Goal: Task Accomplishment & Management: Use online tool/utility

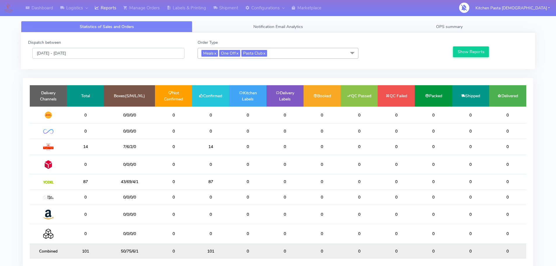
click at [128, 53] on input "[DATE] - [DATE]" at bounding box center [108, 53] width 152 height 11
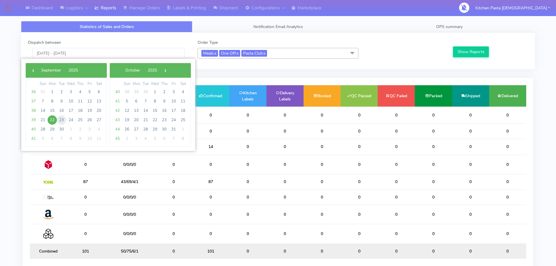
click at [62, 120] on span "23" at bounding box center [61, 119] width 9 height 9
type input "23/09/2025 - 23/09/2025"
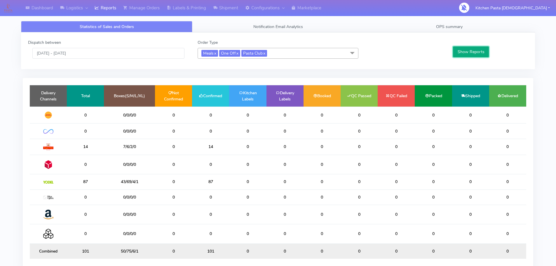
click at [473, 53] on button "Show Reports" at bounding box center [471, 51] width 36 height 11
click at [107, 55] on input "23/09/2025 - 23/09/2025" at bounding box center [108, 53] width 152 height 11
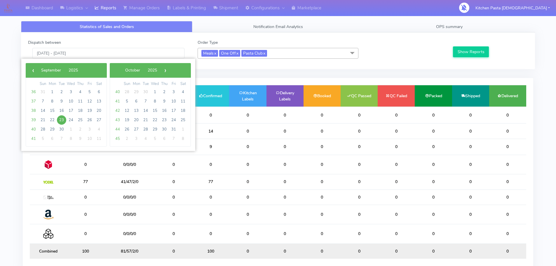
click at [60, 120] on span "23" at bounding box center [61, 119] width 9 height 9
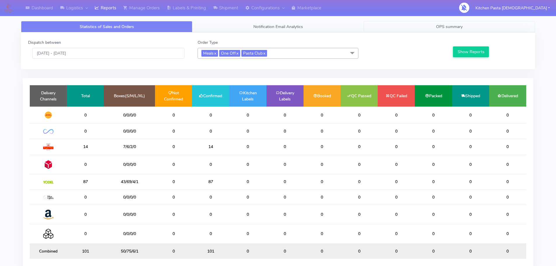
click at [453, 25] on span "OPS summary" at bounding box center [449, 27] width 27 height 6
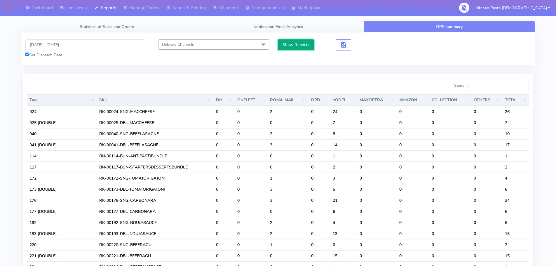
drag, startPoint x: 310, startPoint y: 43, endPoint x: 314, endPoint y: 43, distance: 4.4
click at [311, 43] on button "Show Reports" at bounding box center [296, 44] width 36 height 11
click at [349, 45] on button "button" at bounding box center [343, 44] width 15 height 11
click at [344, 47] on span "button" at bounding box center [343, 46] width 7 height 6
click at [365, 48] on span "button" at bounding box center [364, 46] width 7 height 6
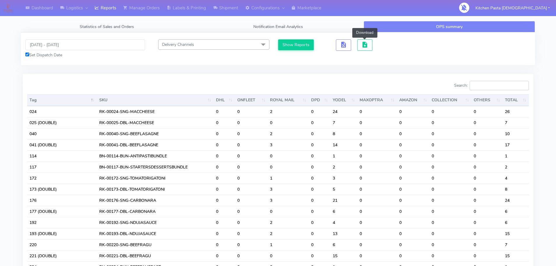
click at [497, 87] on input "Search:" at bounding box center [499, 85] width 59 height 9
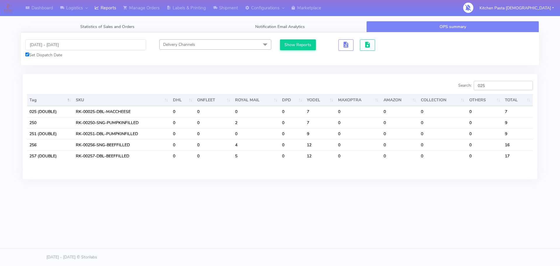
click at [504, 87] on input "025" at bounding box center [503, 85] width 59 height 9
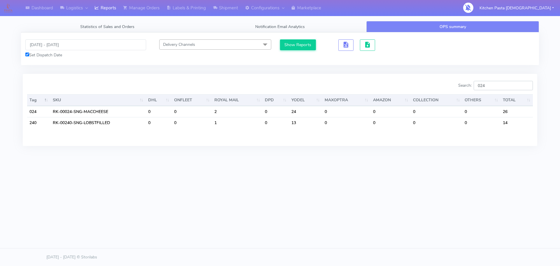
type input "024"
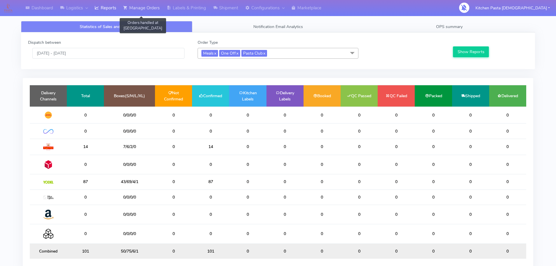
click at [147, 9] on link "Manage Orders" at bounding box center [141, 8] width 43 height 16
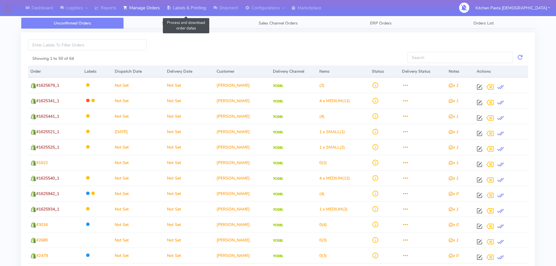
click at [185, 9] on link "Labels & Printing" at bounding box center [186, 8] width 46 height 16
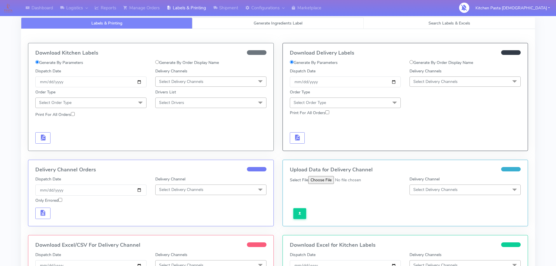
click at [269, 20] on link "Generate Ingredients Label" at bounding box center [277, 23] width 171 height 11
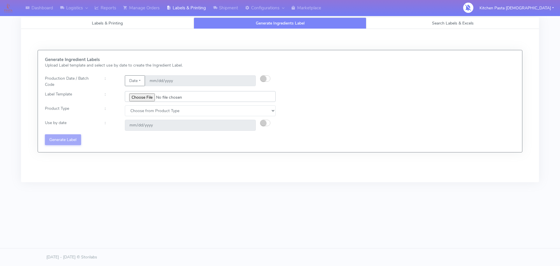
click at [140, 94] on input "file" at bounding box center [200, 96] width 151 height 11
type input "C:\fakepath\Classic Tiramisu V1.jpg"
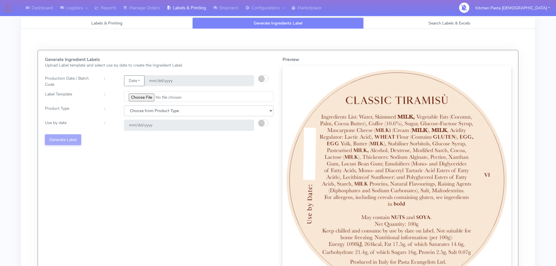
click at [176, 113] on select "Choose from Product Type ECOM ERETAIL CIRCULAR CIRC_DESERTS LASAGNE" at bounding box center [198, 110] width 149 height 11
select select "3"
click at [124, 105] on select "Choose from Product Type ECOM ERETAIL CIRCULAR CIRC_DESERTS LASAGNE" at bounding box center [198, 110] width 149 height 11
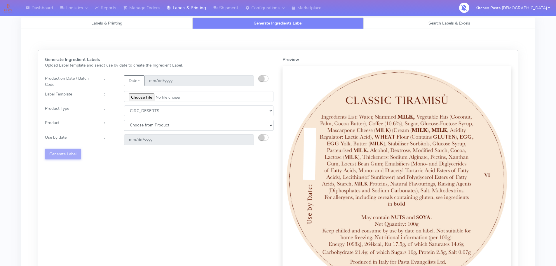
click at [166, 127] on select "Choose from Product CLASSIC_TIRAMISU CREMA_AMARENA PROFITEROLES" at bounding box center [198, 125] width 149 height 11
select select "0"
click at [124, 120] on select "Choose from Product CLASSIC_TIRAMISU CREMA_AMARENA PROFITEROLES" at bounding box center [198, 125] width 149 height 11
type input "[DATE]"
click at [70, 150] on button "Generate Label" at bounding box center [63, 154] width 36 height 11
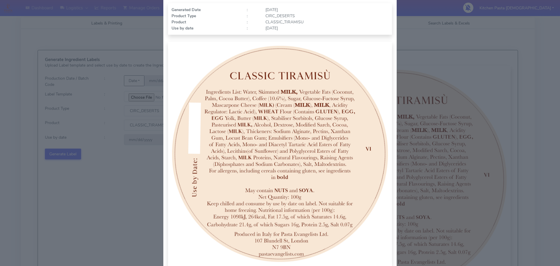
scroll to position [60, 0]
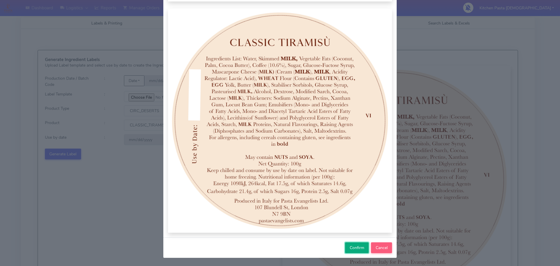
click at [355, 244] on button "Confirm" at bounding box center [357, 247] width 24 height 11
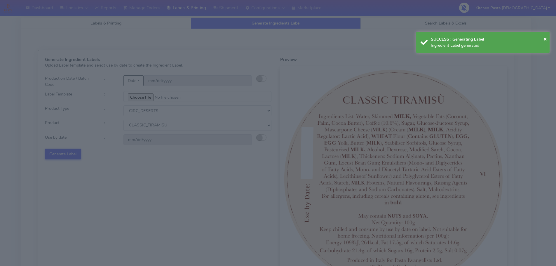
select select
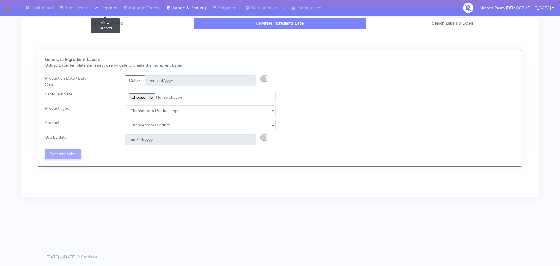
click at [104, 14] on link "Reports" at bounding box center [105, 8] width 29 height 16
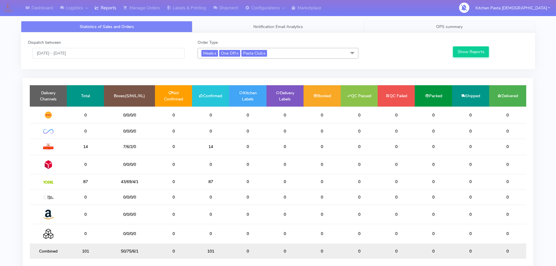
click at [445, 25] on span "OPS summary" at bounding box center [449, 27] width 27 height 6
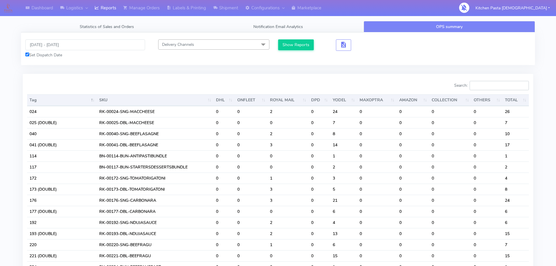
click at [499, 89] on input "Search:" at bounding box center [499, 85] width 59 height 9
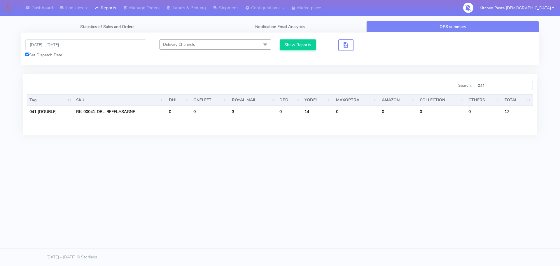
type input "041"
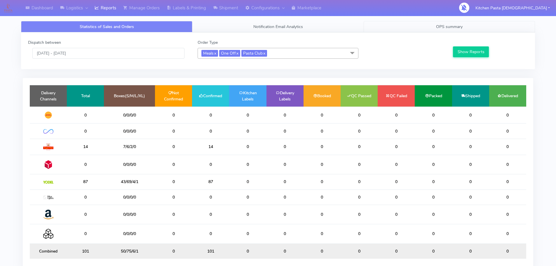
click at [461, 31] on link "OPS summary" at bounding box center [449, 26] width 171 height 11
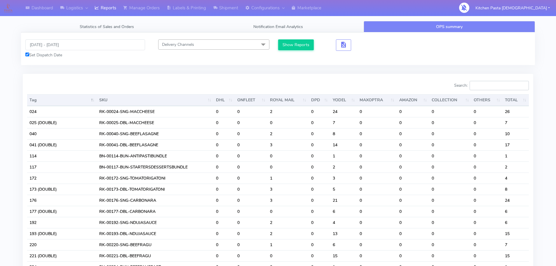
click at [484, 85] on input "Search:" at bounding box center [499, 85] width 59 height 9
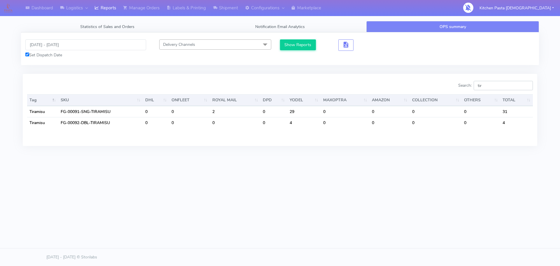
drag, startPoint x: 504, startPoint y: 89, endPoint x: 475, endPoint y: 87, distance: 28.4
click at [477, 88] on label "Search: tir" at bounding box center [496, 85] width 75 height 9
type input "pro"
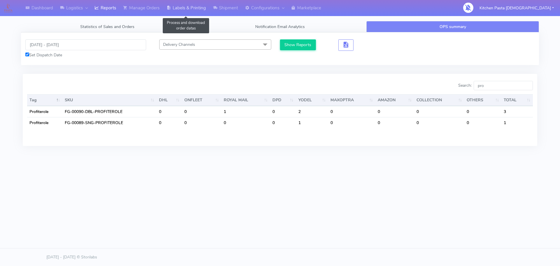
drag, startPoint x: 196, startPoint y: 13, endPoint x: 197, endPoint y: 17, distance: 4.2
click at [196, 13] on link "Labels & Printing" at bounding box center [186, 8] width 46 height 16
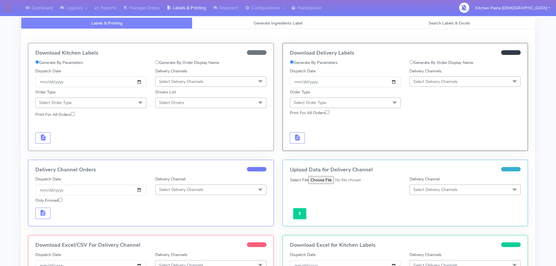
select select
click at [258, 23] on span "Generate Ingredients Label" at bounding box center [278, 23] width 49 height 6
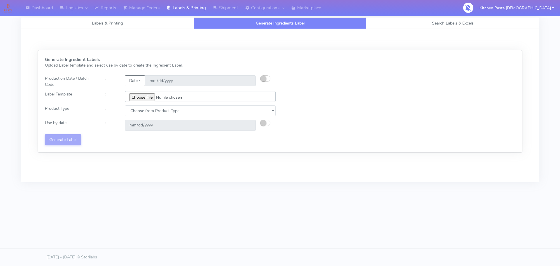
click at [140, 91] on input "file" at bounding box center [200, 96] width 151 height 11
type input "C:\fakepath\Profiteroles V1.jpg"
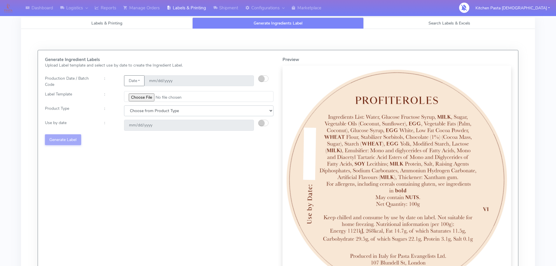
click at [165, 108] on select "Choose from Product Type ECOM ERETAIL CIRCULAR CIRC_DESERTS LASAGNE" at bounding box center [198, 110] width 149 height 11
select select "3"
click at [124, 105] on select "Choose from Product Type ECOM ERETAIL CIRCULAR CIRC_DESERTS LASAGNE" at bounding box center [198, 110] width 149 height 11
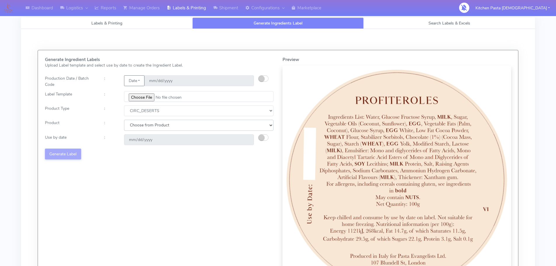
click at [167, 128] on select "Choose from Product CLASSIC_TIRAMISU CREMA_AMARENA PROFITEROLES" at bounding box center [198, 125] width 149 height 11
select select "2"
click at [124, 120] on select "Choose from Product CLASSIC_TIRAMISU CREMA_AMARENA PROFITEROLES" at bounding box center [198, 125] width 149 height 11
type input "[DATE]"
click at [75, 156] on button "Generate Label" at bounding box center [63, 154] width 36 height 11
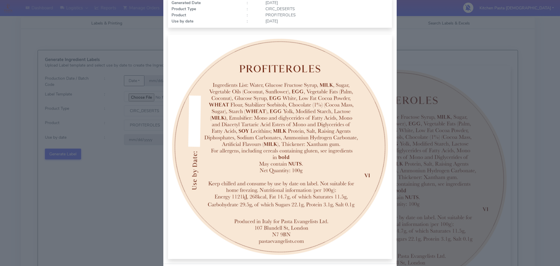
scroll to position [58, 0]
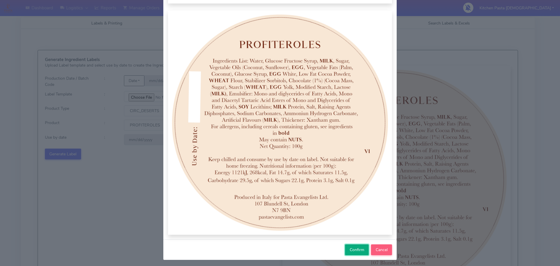
click at [355, 244] on button "Confirm" at bounding box center [357, 249] width 24 height 11
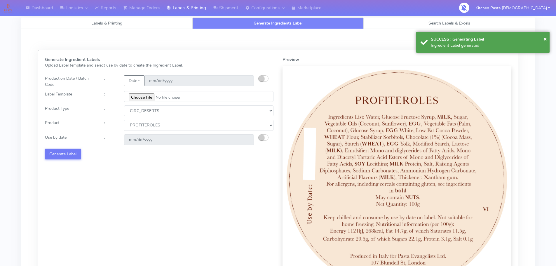
select select
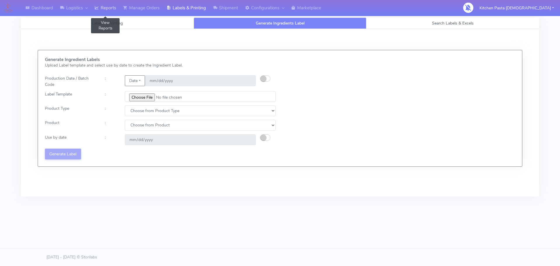
click at [105, 10] on link "Reports" at bounding box center [105, 8] width 29 height 16
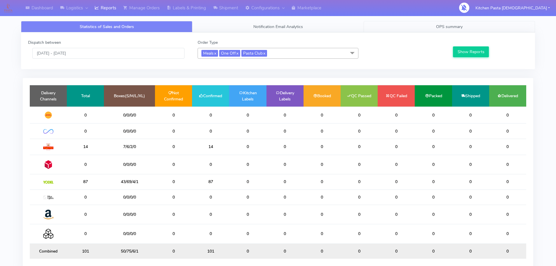
click at [459, 22] on link "OPS summary" at bounding box center [449, 26] width 171 height 11
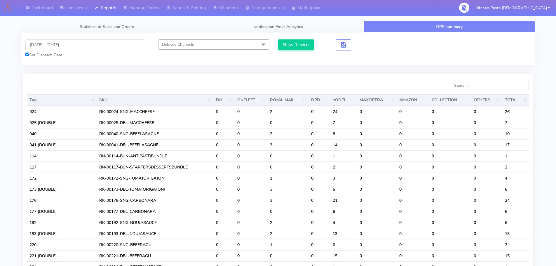
click at [486, 86] on input "Search:" at bounding box center [499, 85] width 59 height 9
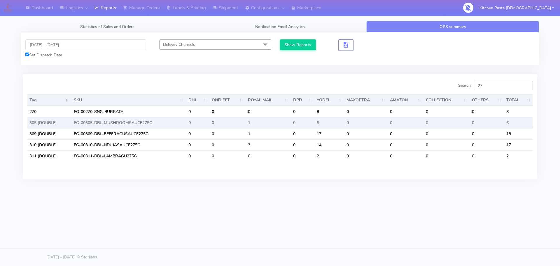
type input "2"
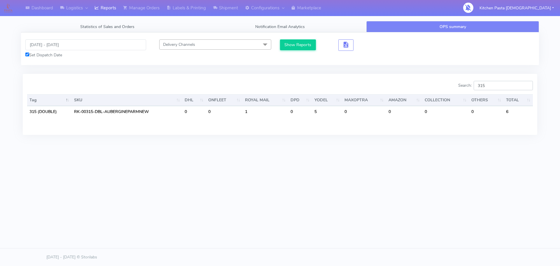
click at [499, 89] on input "315" at bounding box center [503, 85] width 59 height 9
type input "314"
click at [484, 83] on input "314" at bounding box center [503, 85] width 59 height 9
drag, startPoint x: 495, startPoint y: 82, endPoint x: 468, endPoint y: 69, distance: 29.9
click at [474, 84] on label "Search: 314" at bounding box center [496, 85] width 75 height 9
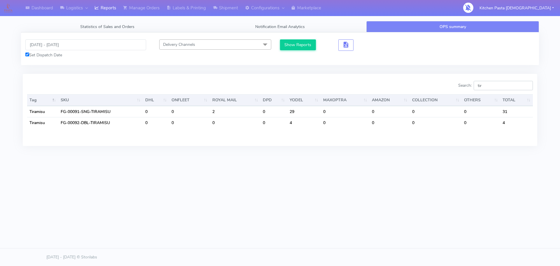
type input "tir"
drag, startPoint x: 496, startPoint y: 89, endPoint x: 468, endPoint y: 89, distance: 28.0
click at [468, 89] on label "Search: tir" at bounding box center [496, 85] width 75 height 9
type input "p"
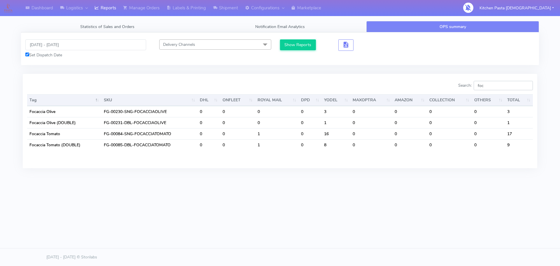
drag, startPoint x: 485, startPoint y: 88, endPoint x: 463, endPoint y: 90, distance: 22.5
click at [463, 90] on label "Search: foc" at bounding box center [496, 85] width 75 height 9
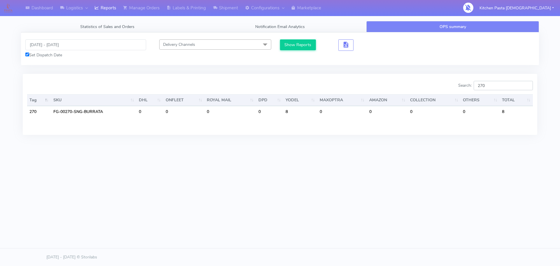
drag, startPoint x: 504, startPoint y: 89, endPoint x: 451, endPoint y: 82, distance: 52.7
click at [452, 83] on div "Search: 270" at bounding box center [409, 87] width 249 height 12
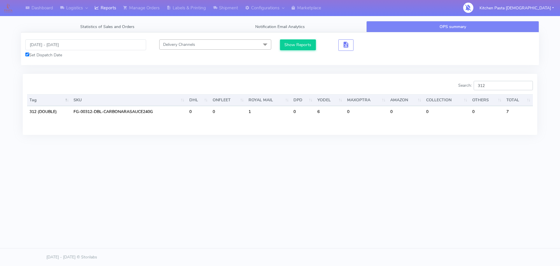
type input "312"
